Goal: Use online tool/utility: Utilize a website feature to perform a specific function

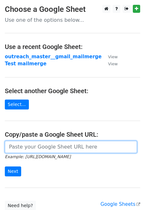
paste input "[URL][DOMAIN_NAME]"
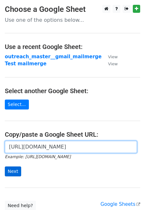
type input "[URL][DOMAIN_NAME]"
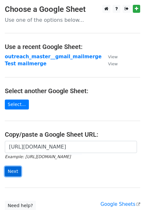
click at [14, 169] on input "Next" at bounding box center [13, 172] width 16 height 10
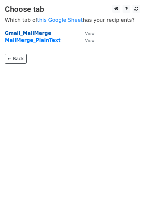
click at [30, 32] on strong "Gmail_MailMerge" at bounding box center [28, 33] width 46 height 6
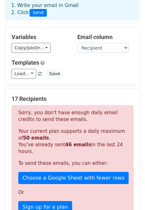
scroll to position [25, 0]
